Goal: Information Seeking & Learning: Learn about a topic

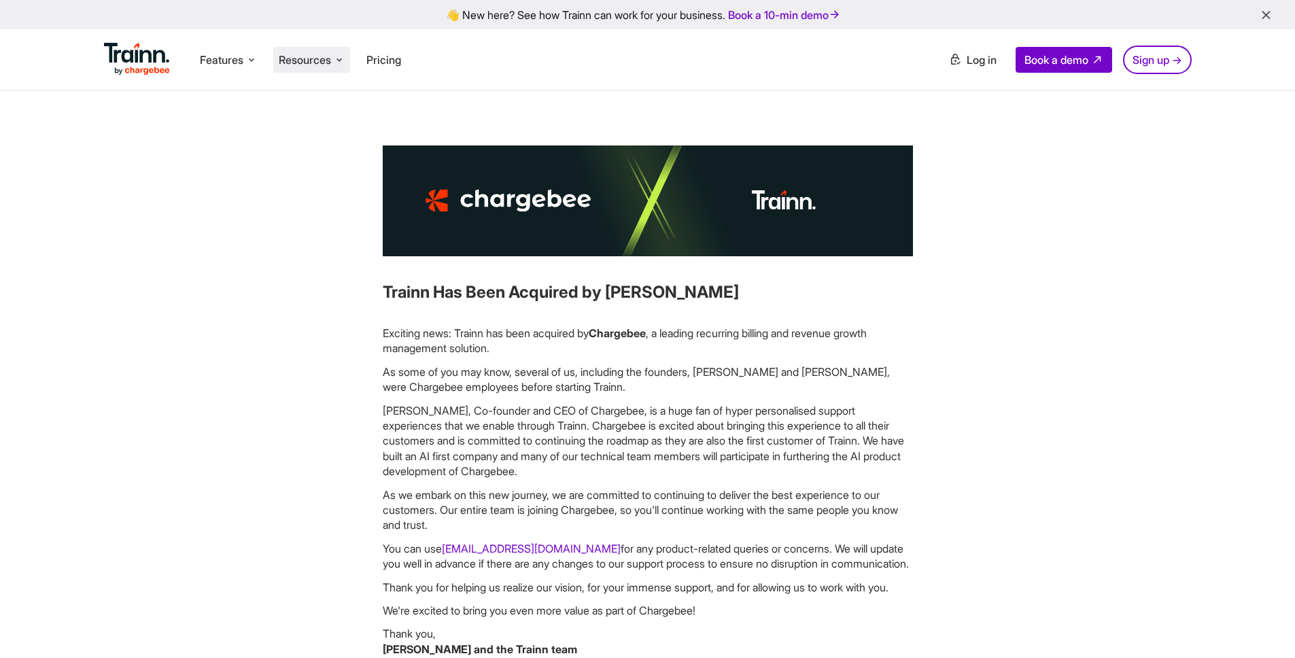
click at [335, 64] on li "Resources Resources Trainn Help Center Help videos to get you started. Trainn B…" at bounding box center [311, 60] width 77 height 26
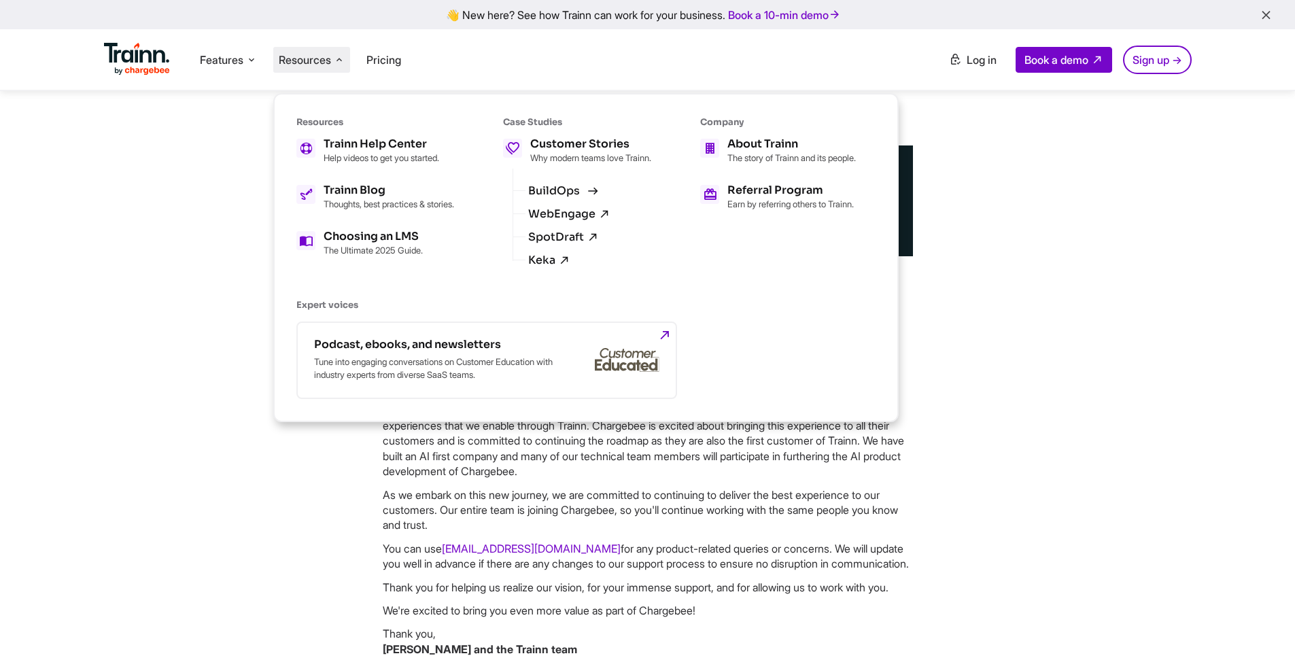
click at [594, 199] on icon at bounding box center [593, 190] width 17 height 17
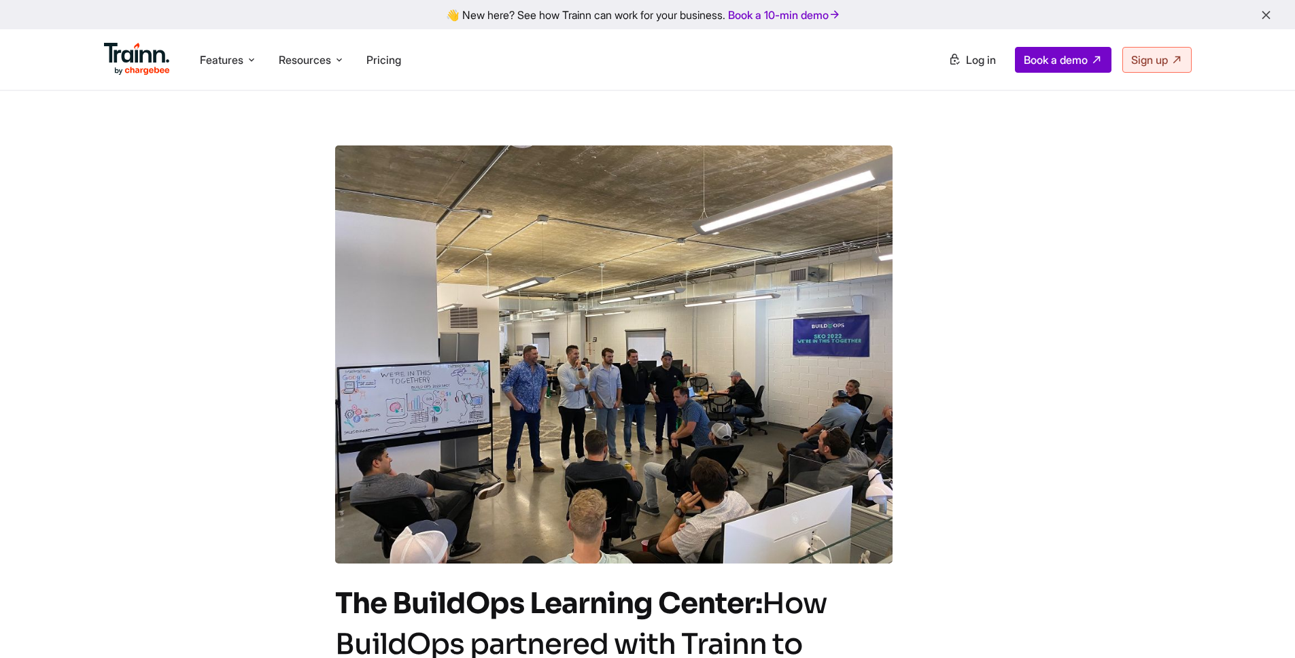
click at [331, 58] on span "Resources" at bounding box center [305, 59] width 52 height 15
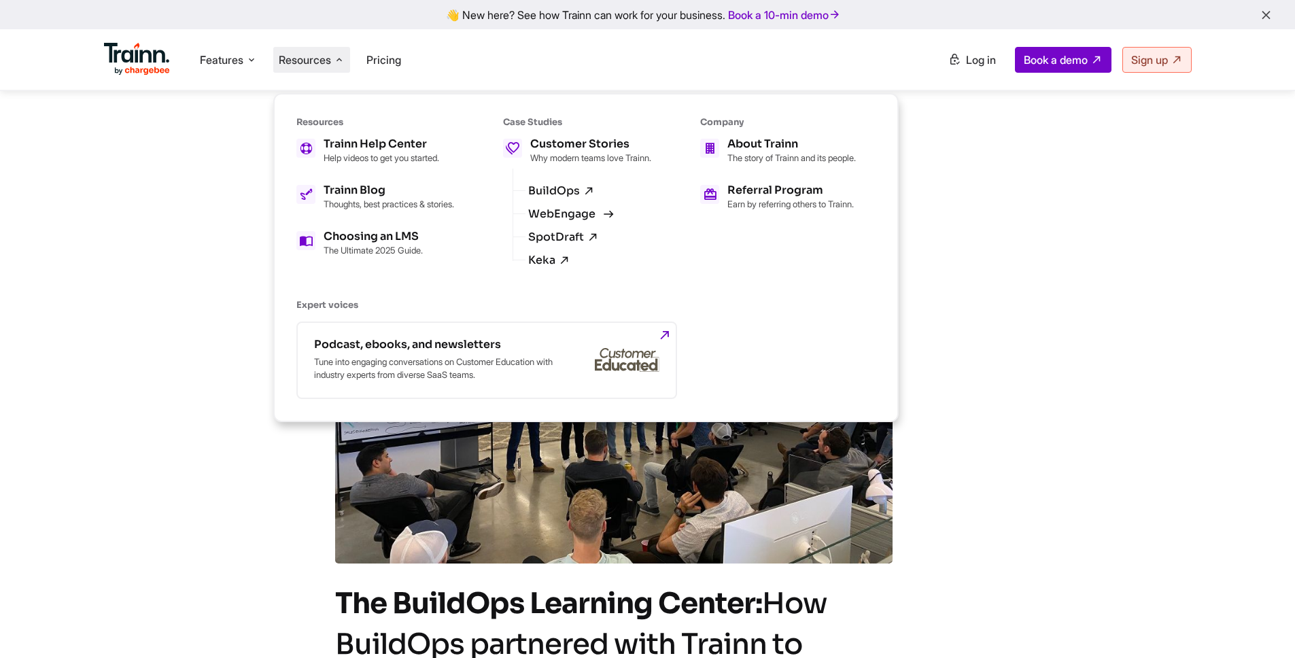
click at [560, 218] on link "WebEngage" at bounding box center [569, 214] width 82 height 12
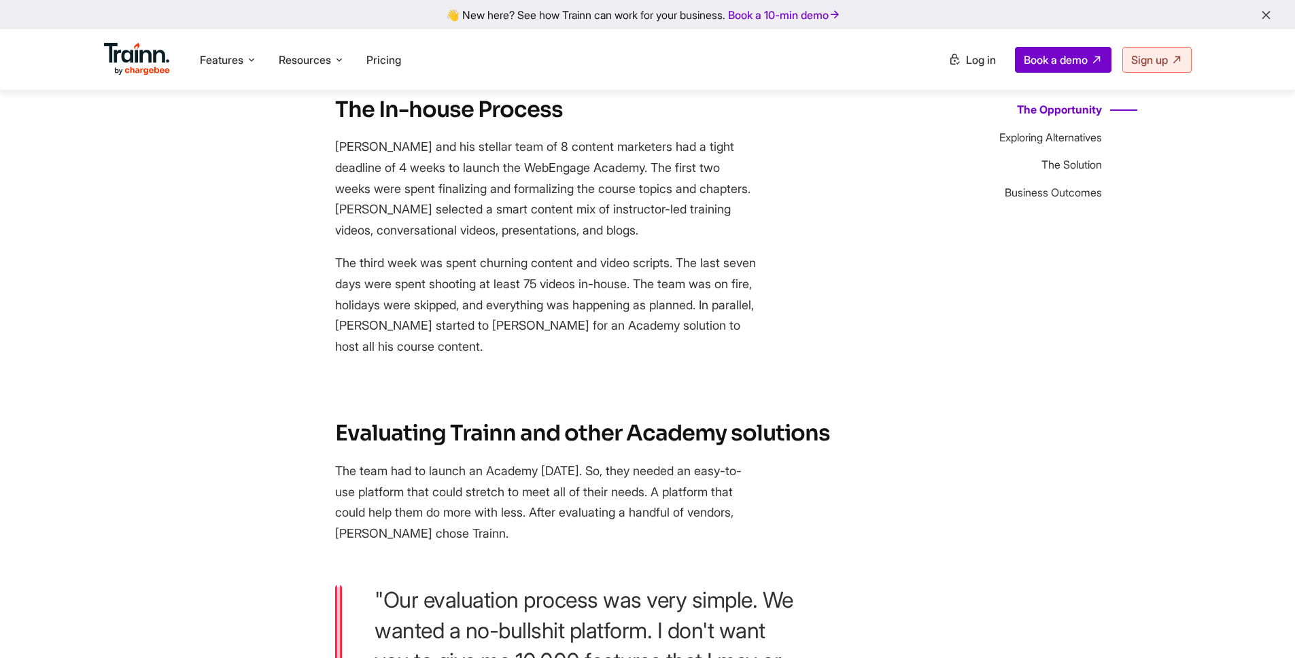
scroll to position [1334, 0]
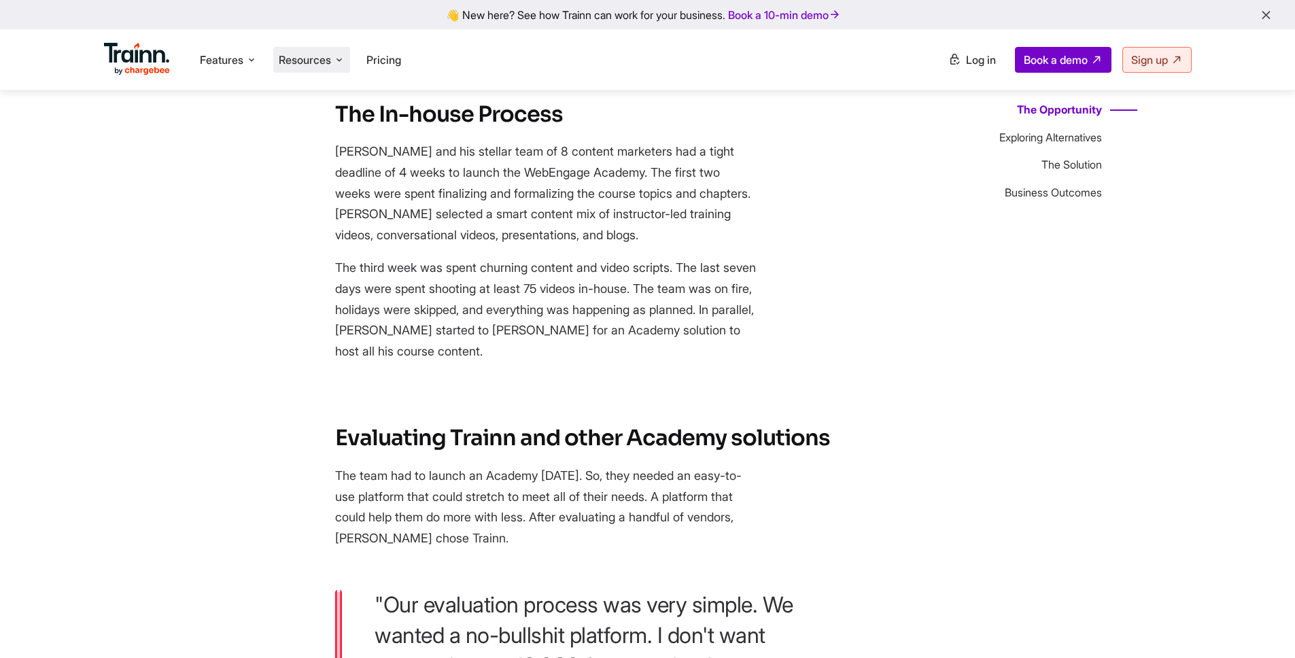
click at [315, 48] on li "Resources Resources Trainn Help Center Help videos to get you started. Trainn B…" at bounding box center [311, 60] width 77 height 26
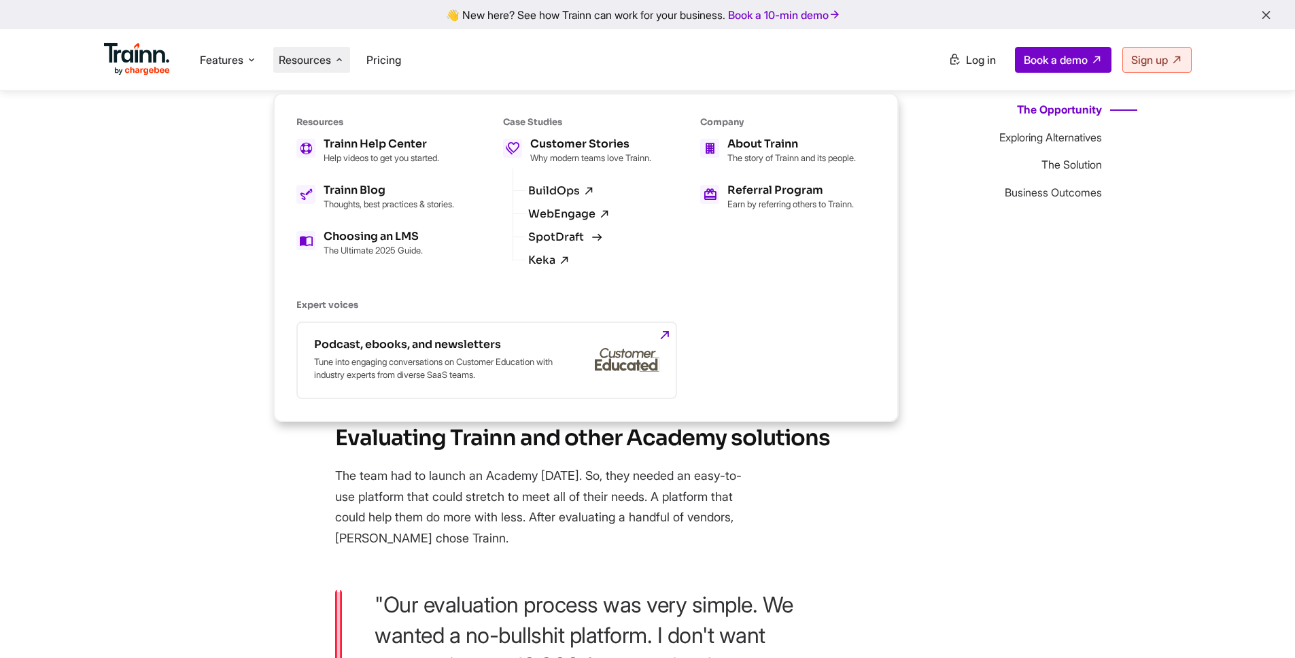
click at [581, 243] on link "SpotDraft" at bounding box center [563, 237] width 71 height 12
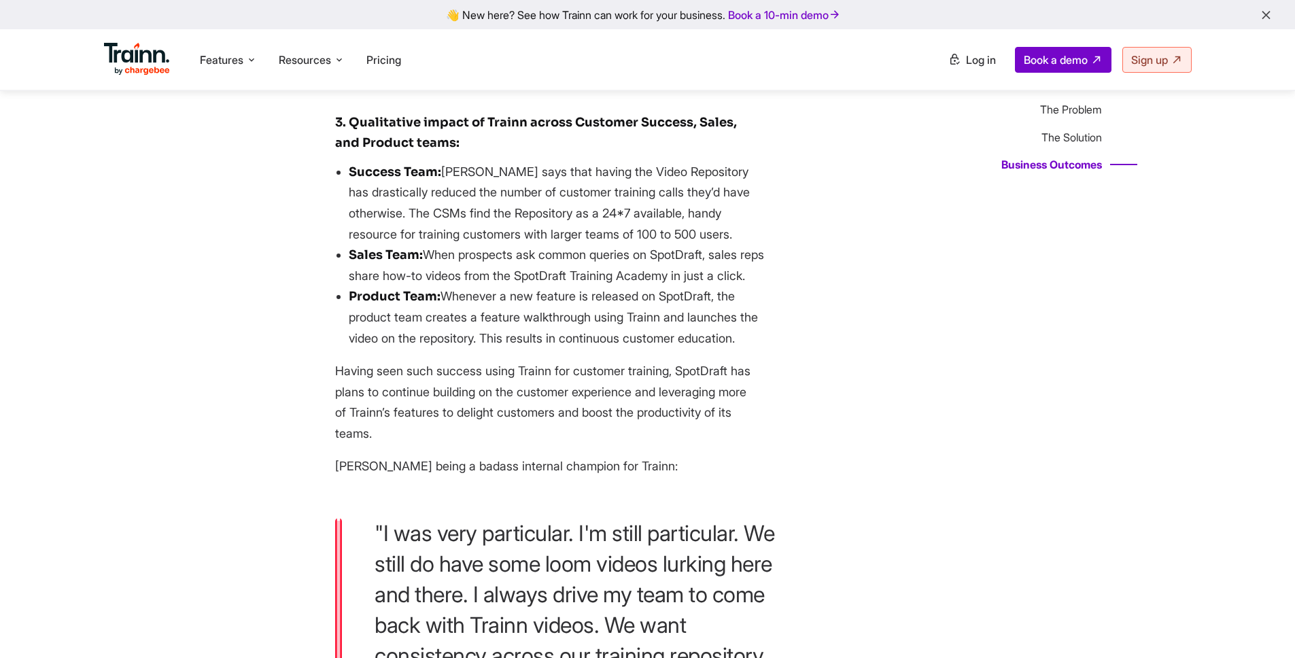
scroll to position [2923, 0]
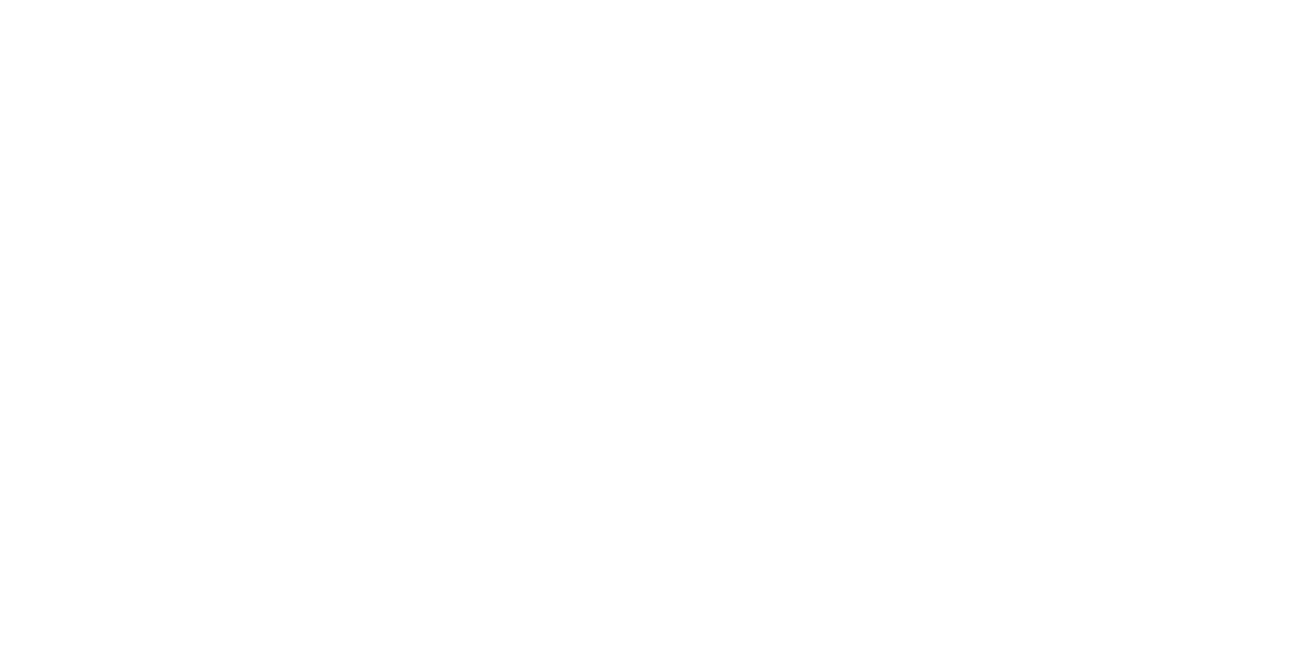
scroll to position [1334, 0]
